Goal: Task Accomplishment & Management: Complete application form

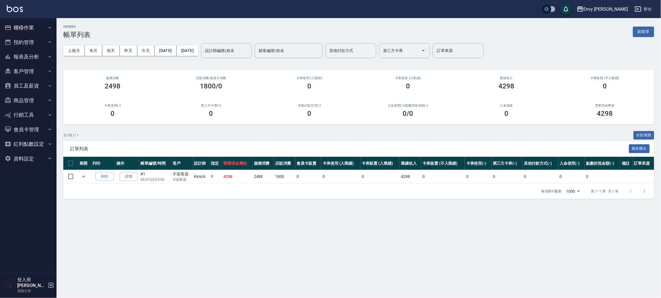
drag, startPoint x: 0, startPoint y: 0, endPoint x: 209, endPoint y: 5, distance: 209.4
click at [204, 18] on div "Envy [PERSON_NAME] 登出 櫃檯作業 打帳單 帳單列表 掛單列表 座位開單 營業儀表板 現金收支登錄 高階收支登錄 材料自購登錄 每日結帳 排…" at bounding box center [330, 149] width 661 height 298
click at [40, 29] on button "櫃檯作業" at bounding box center [28, 27] width 52 height 15
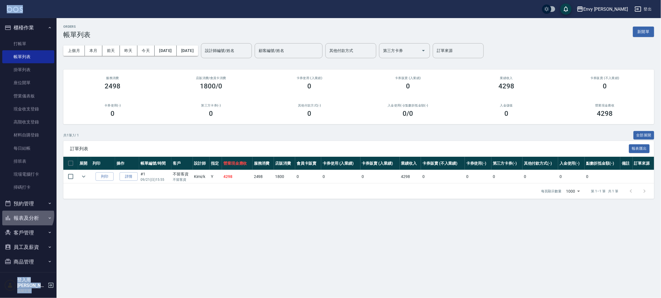
click at [27, 216] on button "報表及分析" at bounding box center [28, 218] width 52 height 15
click at [56, 78] on div "櫃檯作業 打帳單 帳單列表 掛單列表 座位開單 營業儀表板 現金收支登錄 高階收支登錄 材料自購登錄 每日結帳 排班表 現場電腦打卡 掃碼打卡 預約管理 預約…" at bounding box center [28, 158] width 57 height 280
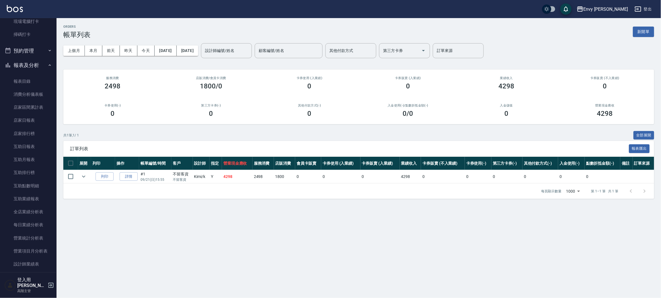
scroll to position [188, 0]
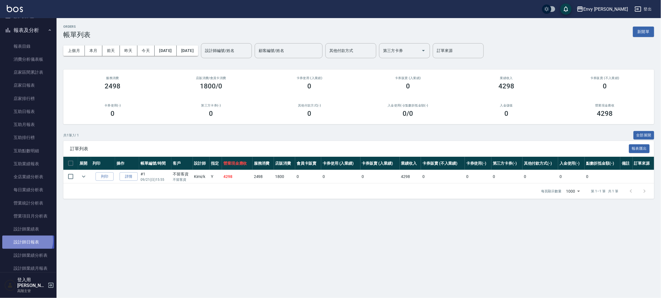
click at [25, 241] on link "設計師日報表" at bounding box center [28, 242] width 52 height 13
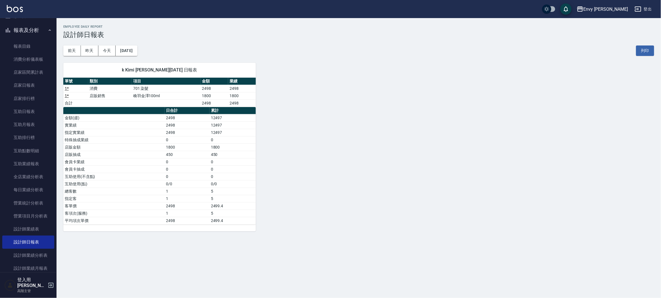
click at [152, 58] on div "k Kimi [PERSON_NAME][DATE] 日報表 單號 類別 項目 金額 業績 1 * 消費 701 染髮 2498 2498 1 * 店販銷售 …" at bounding box center [156, 144] width 199 height 176
click at [136, 52] on button "[DATE]" at bounding box center [127, 51] width 22 height 10
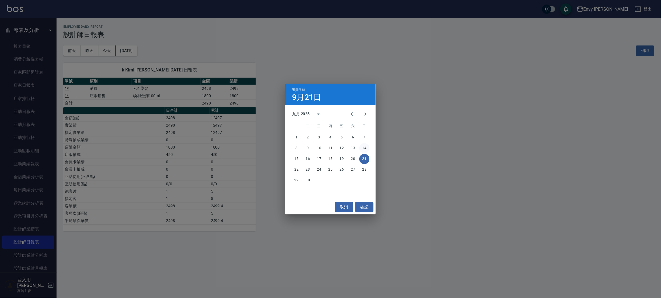
click at [369, 147] on button "14" at bounding box center [365, 148] width 10 height 10
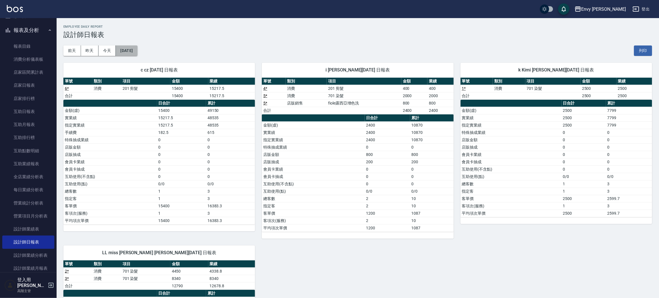
click at [132, 50] on button "[DATE]" at bounding box center [127, 51] width 22 height 10
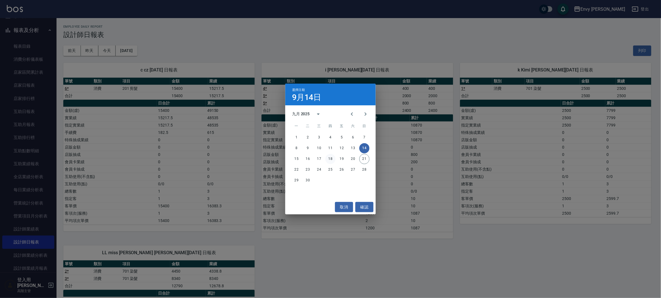
click at [332, 159] on button "18" at bounding box center [331, 159] width 10 height 10
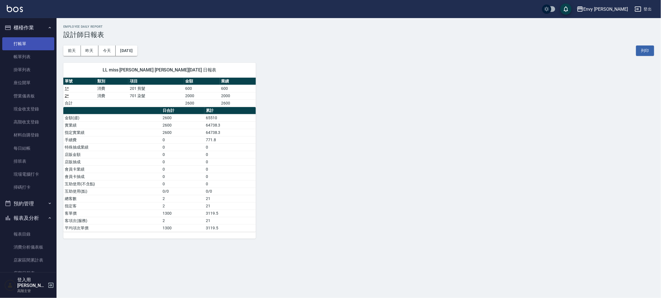
click at [34, 47] on link "打帳單" at bounding box center [28, 43] width 52 height 13
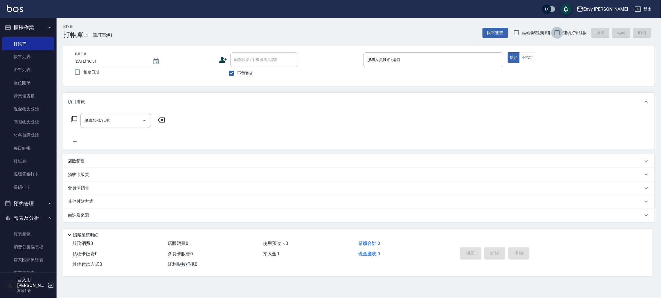
click at [558, 31] on input "連續打單結帳" at bounding box center [558, 33] width 12 height 12
checkbox input "true"
click at [418, 53] on div "服務人員姓名/編號" at bounding box center [434, 59] width 140 height 15
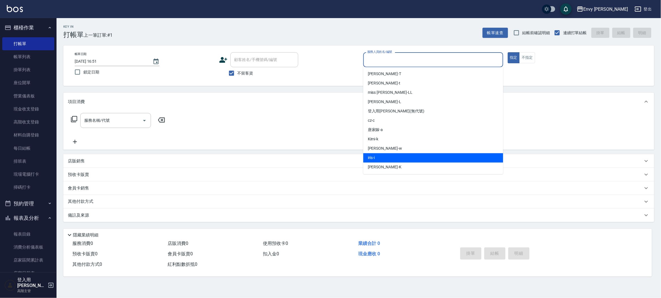
click at [394, 157] on div "iris -i" at bounding box center [434, 158] width 140 height 9
type input "iris-i"
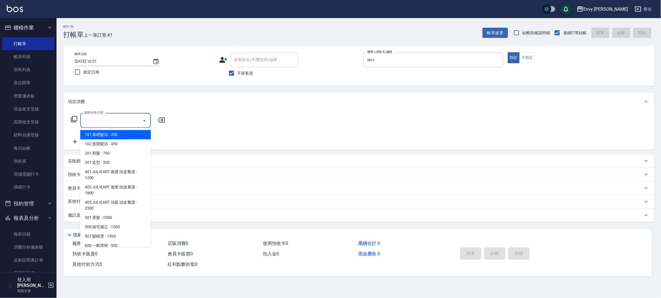
click at [126, 119] on input "服務名稱/代號" at bounding box center [111, 121] width 57 height 10
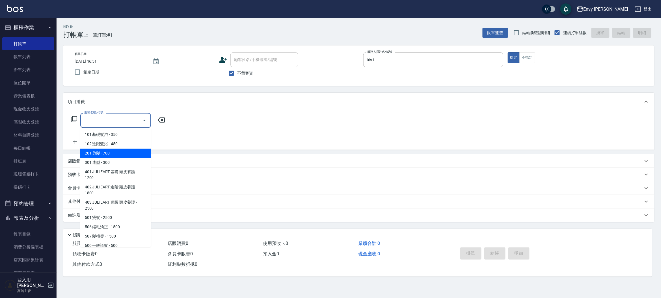
click at [117, 154] on span "201 剪髮 - 700" at bounding box center [115, 153] width 71 height 9
type input "201 剪髮(201)"
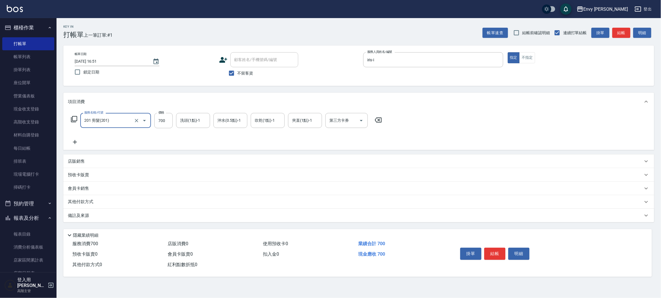
click at [173, 117] on div "服務名稱/代號 201 剪髮(201) 服務名稱/代號 價格 700 價格 洗頭(1點)-1 洗頭(1點)-1 沖水(0.5點)-1 沖水(0.5點)-1 吹…" at bounding box center [227, 120] width 318 height 15
drag, startPoint x: 173, startPoint y: 119, endPoint x: 170, endPoint y: 117, distance: 3.5
click at [170, 117] on input "700" at bounding box center [163, 120] width 18 height 15
click at [168, 122] on input "700" at bounding box center [163, 120] width 18 height 15
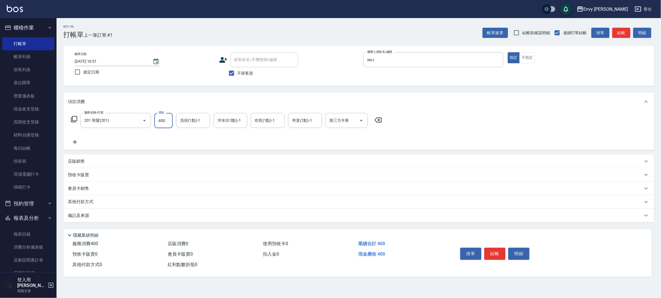
type input "400"
click at [72, 144] on icon at bounding box center [75, 142] width 14 height 7
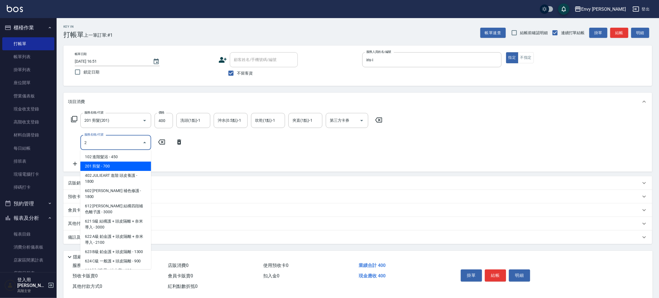
click at [103, 170] on span "201 剪髮 - 700" at bounding box center [115, 166] width 71 height 9
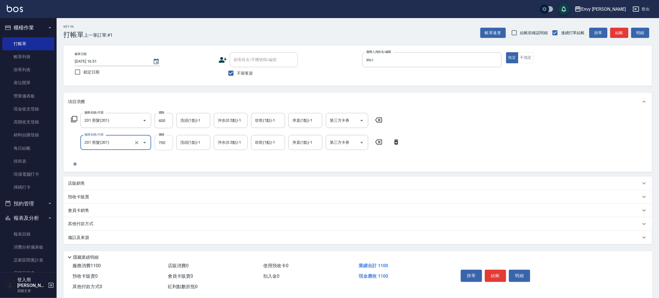
type input "201 剪髮(201)"
click at [163, 138] on input "700" at bounding box center [163, 142] width 18 height 15
type input "400"
click at [74, 167] on icon at bounding box center [75, 164] width 14 height 7
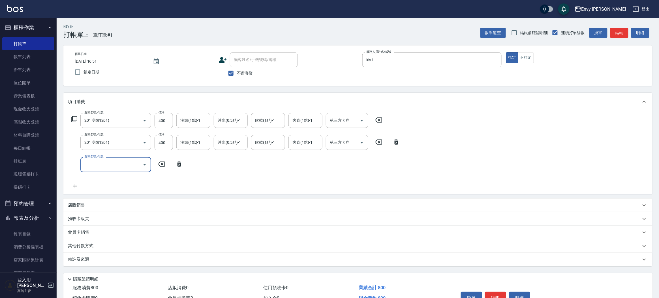
click at [131, 167] on input "服務名稱/代號" at bounding box center [111, 165] width 57 height 10
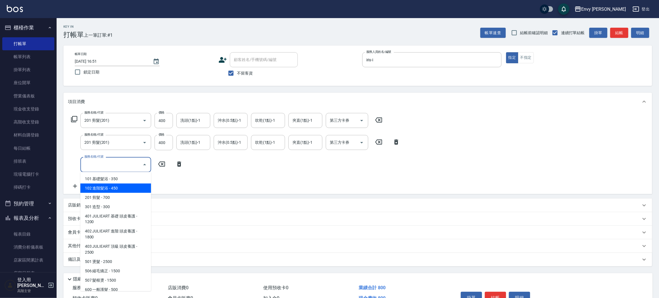
click at [125, 197] on span "201 剪髮 - 700" at bounding box center [115, 197] width 71 height 9
type input "201 剪髮(201)"
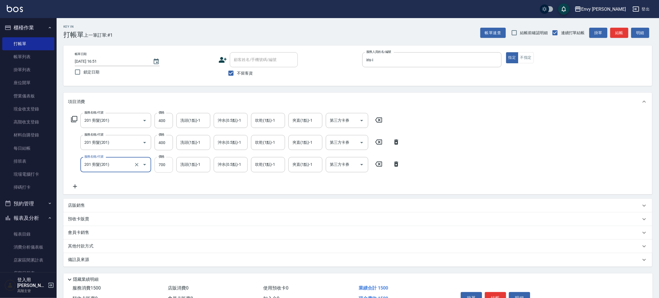
click at [161, 167] on input "700" at bounding box center [163, 164] width 18 height 15
click at [164, 167] on input "700" at bounding box center [163, 164] width 18 height 15
click at [166, 165] on input "700" at bounding box center [163, 164] width 18 height 15
click at [166, 166] on input "700" at bounding box center [163, 164] width 18 height 15
type input "400"
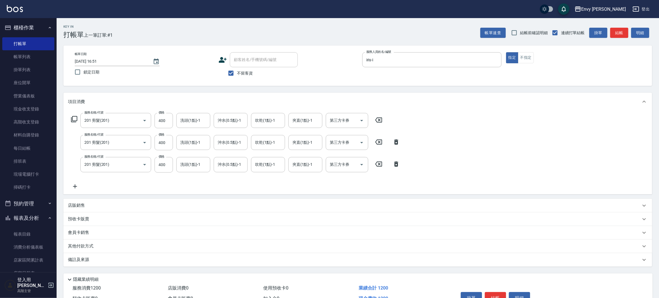
click at [73, 190] on div "服務名稱/代號 201 剪髮(201) 服務名稱/代號 價格 400 價格 洗頭(1點)-1 洗頭(1點)-1 沖水(0.5點)-1 沖水(0.5點)-1 吹…" at bounding box center [357, 152] width 588 height 83
click at [74, 188] on icon at bounding box center [75, 186] width 14 height 7
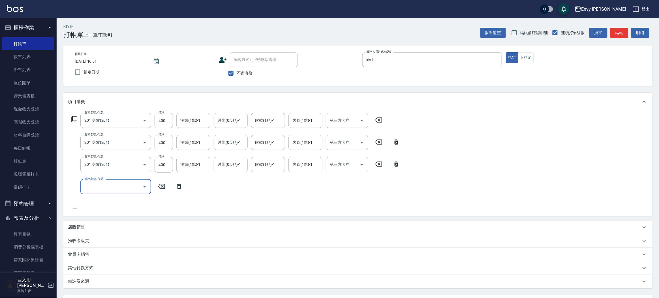
click at [110, 192] on div "服務名稱/代號" at bounding box center [115, 187] width 71 height 15
click at [117, 203] on span "701 染髮 - 1700" at bounding box center [115, 201] width 71 height 9
type input "701 染髮(701)"
click at [169, 185] on input "1700" at bounding box center [163, 187] width 18 height 15
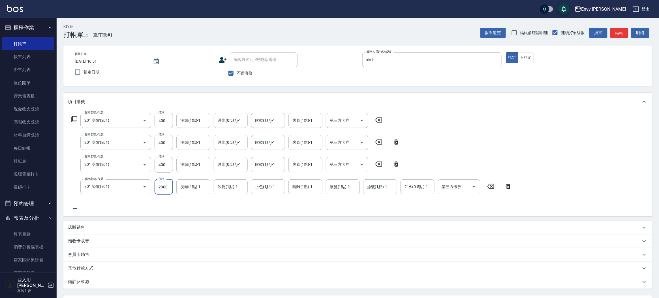
type input "2000"
click at [510, 126] on div "服務名稱/代號 201 剪髮(201) 服務名稱/代號 價格 400 價格 洗頭(1點)-1 洗頭(1點)-1 沖水(0.5點)-1 沖水(0.5點)-1 吹…" at bounding box center [291, 162] width 447 height 99
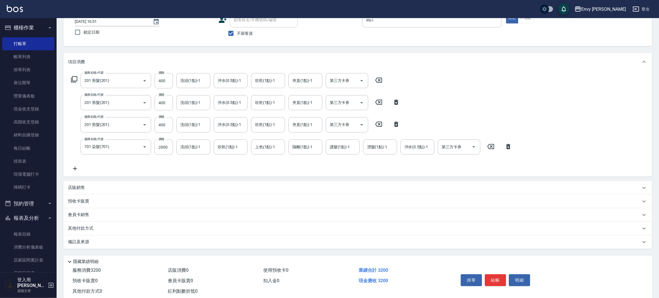
scroll to position [44, 0]
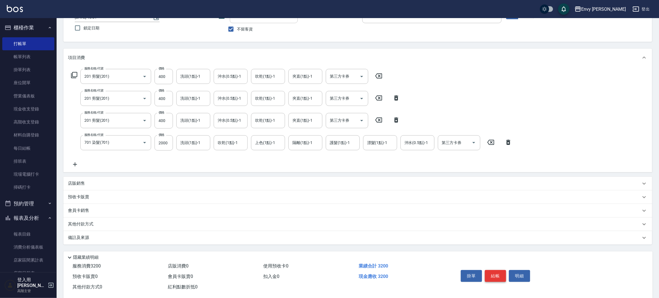
click at [500, 278] on button "結帳" at bounding box center [495, 276] width 21 height 12
type input "[DATE] 16:52"
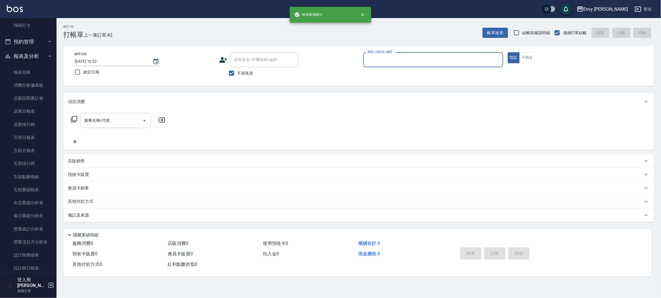
scroll to position [187, 0]
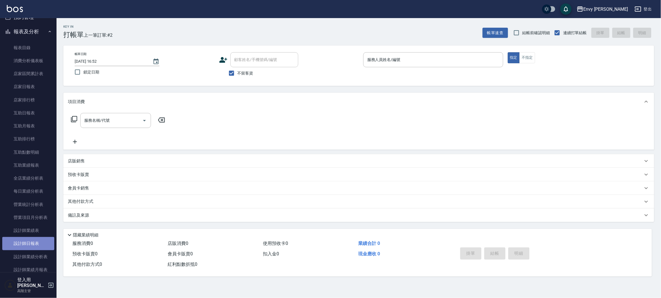
click at [41, 241] on link "設計師日報表" at bounding box center [28, 243] width 52 height 13
